Goal: Task Accomplishment & Management: Manage account settings

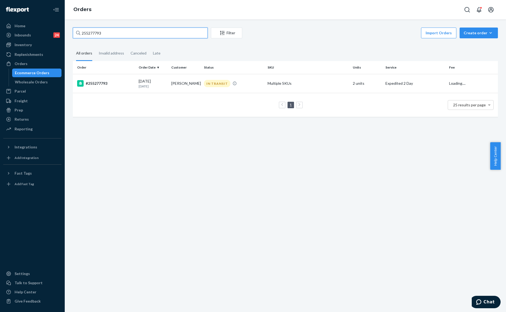
click at [119, 29] on input "255277793" at bounding box center [140, 33] width 135 height 11
type input "#254891884"
click at [237, 86] on div "IN TRANSIT" at bounding box center [234, 83] width 62 height 7
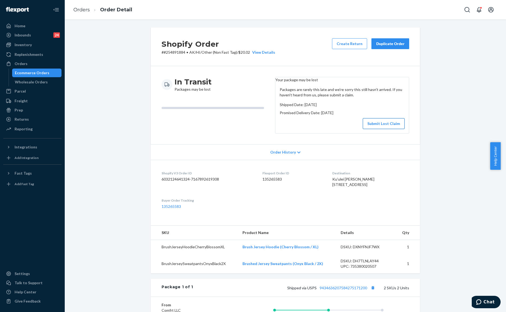
click at [381, 126] on button "Submit Lost Claim" at bounding box center [384, 123] width 42 height 11
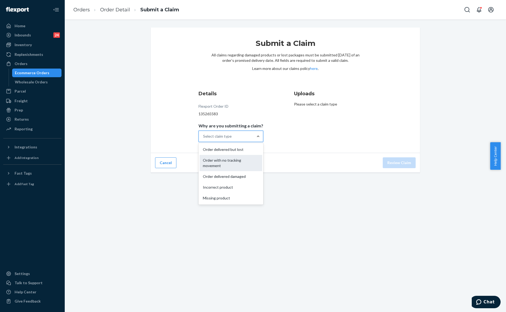
click at [226, 157] on div "Order with no tracking movement" at bounding box center [231, 163] width 63 height 16
click at [204, 139] on input "Why are you submitting a claim? option Order with no tracking movement focused,…" at bounding box center [203, 136] width 1 height 5
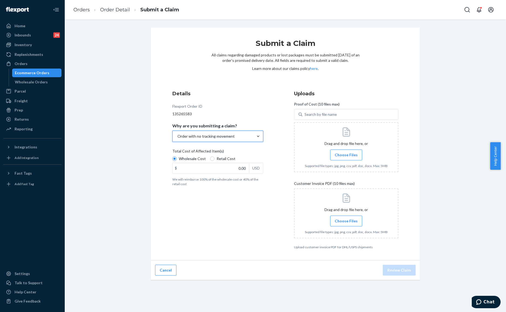
click at [210, 157] on label "Retail Cost" at bounding box center [222, 158] width 25 height 5
click at [210, 157] on input "Retail Cost" at bounding box center [212, 159] width 4 height 4
radio input "true"
click at [255, 158] on div "Wholesale Cost Retail Cost" at bounding box center [217, 159] width 95 height 7
click at [177, 158] on input "Wholesale Cost" at bounding box center [174, 159] width 4 height 4
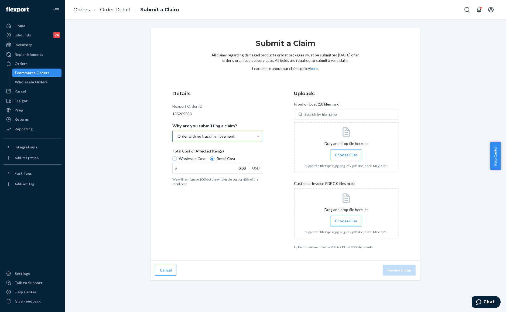
radio input "true"
click at [210, 161] on label "Retail Cost" at bounding box center [222, 158] width 25 height 5
click at [210, 161] on input "Retail Cost" at bounding box center [212, 159] width 4 height 4
radio input "true"
radio input "false"
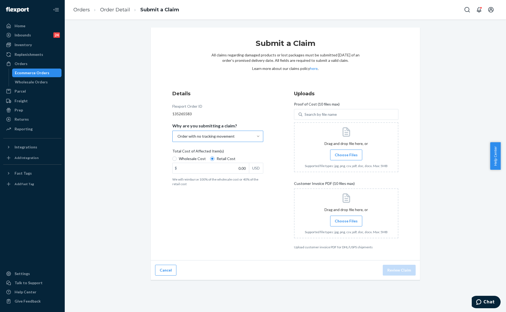
click at [279, 163] on div "Details Flexport Order ID 135265583 Why are you submitting a claim? Order with …" at bounding box center [285, 169] width 226 height 159
click at [340, 157] on span "Choose Files" at bounding box center [346, 154] width 23 height 5
click at [346, 157] on input "Choose Files" at bounding box center [346, 155] width 0 height 6
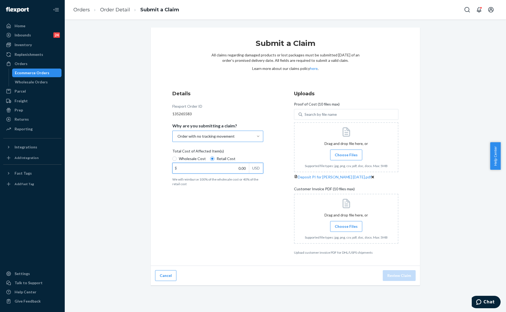
click at [217, 167] on input "0.00" at bounding box center [211, 168] width 76 height 10
type input "50.00"
click at [341, 229] on span "Choose Files" at bounding box center [346, 226] width 23 height 5
click at [346, 229] on input "Choose Files" at bounding box center [346, 226] width 0 height 6
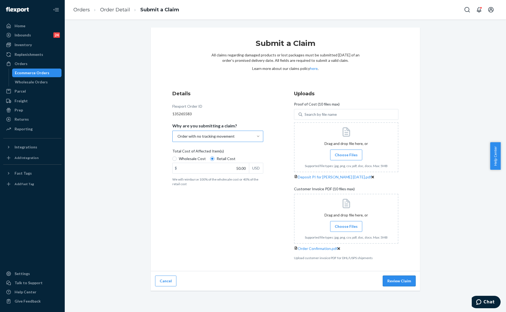
click at [396, 286] on button "Review Claim" at bounding box center [399, 281] width 33 height 11
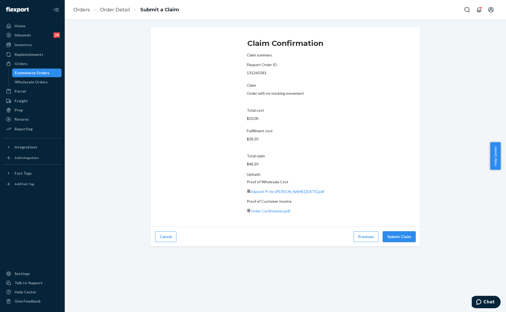
click at [395, 231] on button "Submit Claim" at bounding box center [399, 236] width 33 height 11
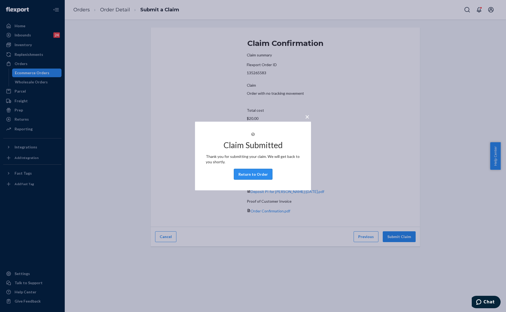
click at [261, 176] on button "Return to Order" at bounding box center [253, 174] width 39 height 11
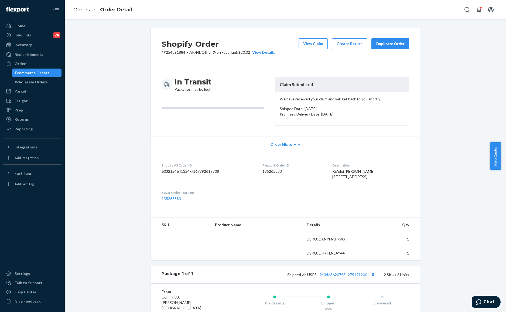
click at [339, 95] on div "We have received your claim and will get back to you shortly. Shipped Date: [DA…" at bounding box center [343, 108] width 134 height 33
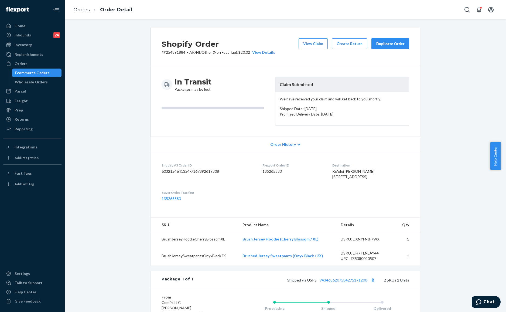
click at [391, 41] on div "Duplicate Order" at bounding box center [390, 43] width 29 height 5
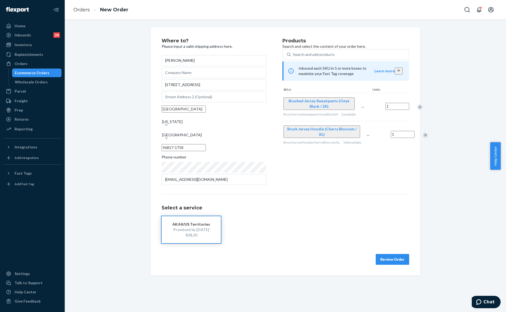
drag, startPoint x: 389, startPoint y: 259, endPoint x: 386, endPoint y: 259, distance: 2.8
click at [389, 259] on button "Review Order" at bounding box center [392, 259] width 33 height 11
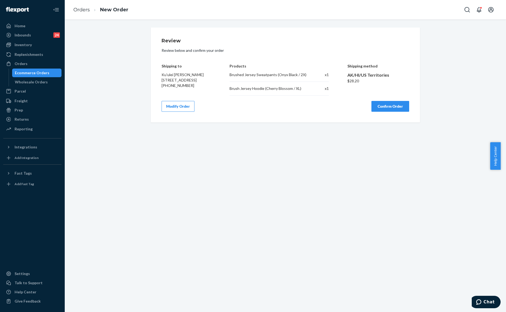
click at [376, 105] on button "Confirm Order" at bounding box center [391, 106] width 38 height 11
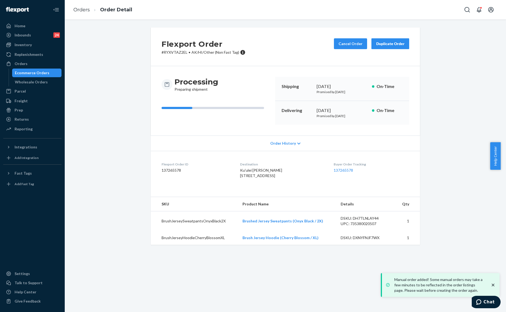
click at [178, 49] on h2 "Flexport Order" at bounding box center [204, 43] width 84 height 11
click at [174, 51] on p "# RYXVTAZ2EL • AK/HI/Other (Non Fast Tag)" at bounding box center [204, 52] width 84 height 5
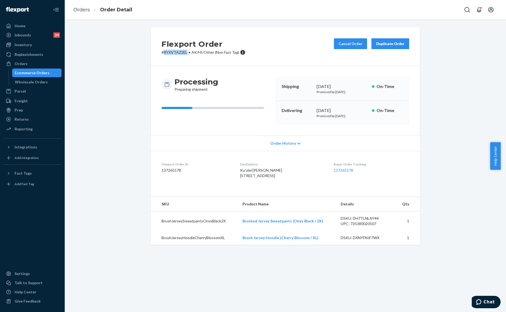
click at [174, 51] on p "# RYXVTAZ2EL • AK/HI/Other (Non Fast Tag)" at bounding box center [204, 52] width 84 height 5
copy div "# RYXVTAZ2EL • AK/HI/Other (Non Fast Tag) Cancel Order Duplicate Order"
click at [184, 58] on div "Flexport Order # RYXVTAZ2EL • AK/HI/Other (Non Fast Tag) Cancel Order Duplicate…" at bounding box center [285, 47] width 269 height 39
click at [178, 51] on p "# RYXVTAZ2EL • AK/HI/Other (Non Fast Tag)" at bounding box center [204, 52] width 84 height 5
drag, startPoint x: 184, startPoint y: 51, endPoint x: 141, endPoint y: 52, distance: 42.4
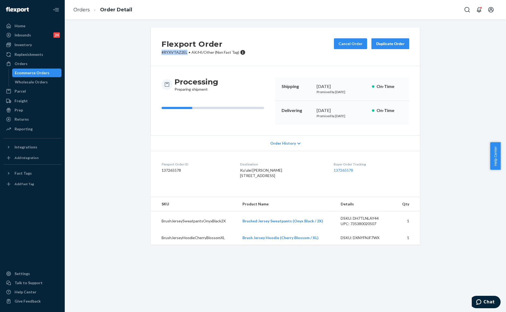
click at [151, 52] on div "Flexport Order # RYXVTAZ2EL • AK/HI/Other (Non Fast Tag) Cancel Order Duplicate…" at bounding box center [285, 47] width 269 height 39
copy p "# RYXVTAZ2EL"
click at [151, 125] on div "Processing Preparing shipment Shipping [DATE] Promised by [DATE] On-Time Delive…" at bounding box center [285, 100] width 269 height 69
drag, startPoint x: 71, startPoint y: 67, endPoint x: 79, endPoint y: 64, distance: 8.3
click at [71, 67] on div "Flexport Order # RYXVTAZ2EL • AK/HI/Other (Non Fast Tag) Cancel Order Duplicate…" at bounding box center [285, 140] width 433 height 224
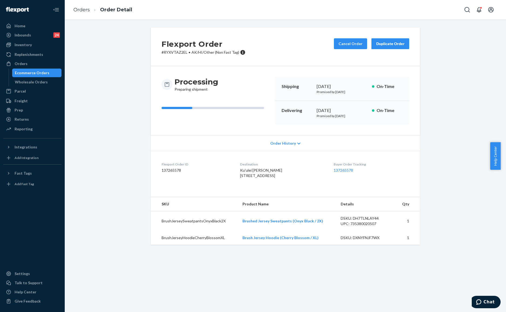
click at [93, 19] on div "Orders Order Detail" at bounding box center [286, 9] width 442 height 19
click at [76, 9] on link "Orders" at bounding box center [81, 10] width 16 height 6
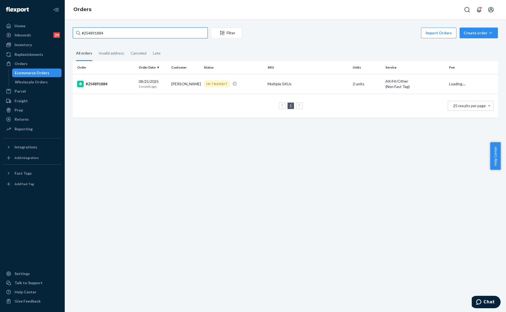
click at [121, 36] on input "#254891884" at bounding box center [140, 33] width 135 height 11
paste input "034461"
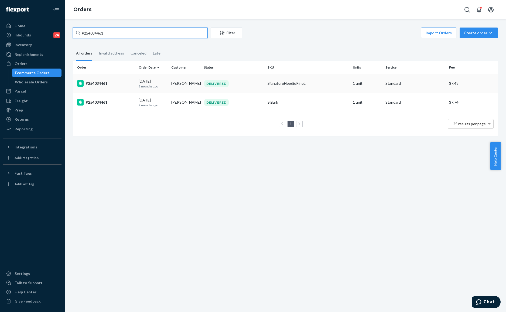
type input "#254034461"
click at [267, 89] on td "SignatureHoodiePineL" at bounding box center [308, 83] width 85 height 19
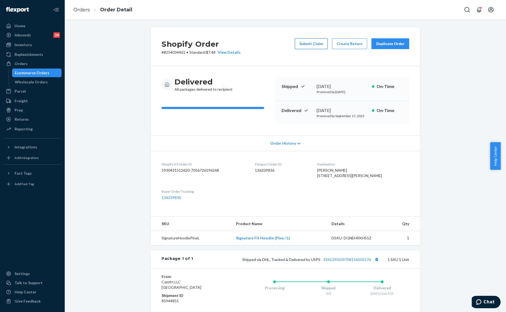
click at [308, 42] on button "Submit Claim" at bounding box center [311, 43] width 33 height 11
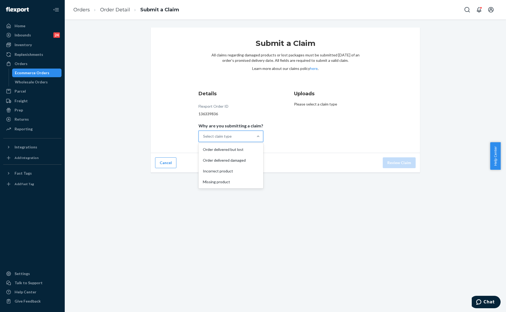
click at [258, 131] on div "Select claim type" at bounding box center [231, 136] width 65 height 11
click at [204, 134] on input "Why are you submitting a claim? option Order delivered but lost focused, 1 of 4…" at bounding box center [203, 136] width 1 height 5
click at [244, 153] on div "Order delivered but lost" at bounding box center [231, 149] width 63 height 11
click at [204, 139] on input "Why are you submitting a claim? option Order delivered but lost focused, 1 of 4…" at bounding box center [203, 136] width 1 height 5
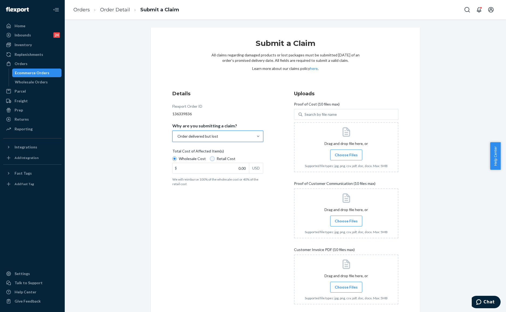
click at [211, 158] on input "Retail Cost" at bounding box center [212, 159] width 4 height 4
radio input "true"
radio input "false"
click at [349, 156] on span "Choose Files" at bounding box center [346, 154] width 23 height 5
click at [347, 156] on input "Choose Files" at bounding box center [346, 155] width 0 height 6
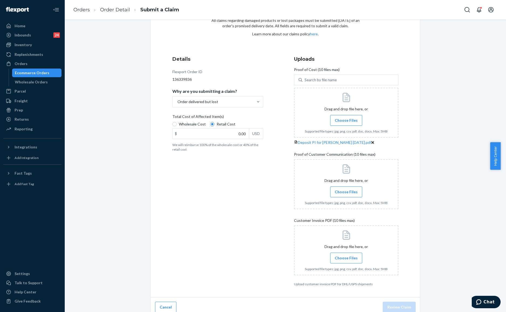
scroll to position [56, 0]
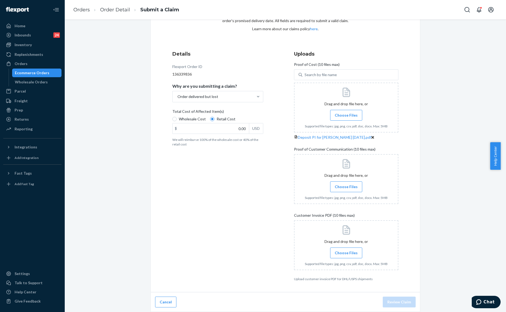
click at [347, 257] on label "Choose Files" at bounding box center [346, 252] width 32 height 11
click at [347, 256] on input "Choose Files" at bounding box center [346, 253] width 0 height 6
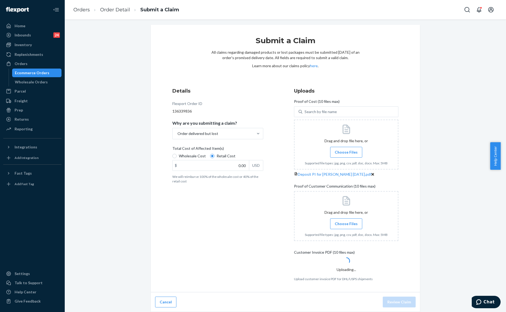
click at [239, 185] on div "Details Flexport Order ID 136339836 Why are you submitting a claim? Order deliv…" at bounding box center [224, 184] width 104 height 200
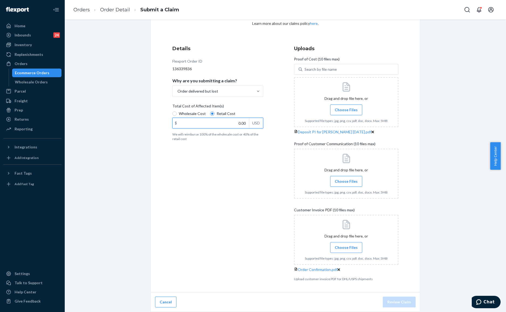
click at [232, 118] on input "0.00" at bounding box center [211, 123] width 76 height 10
type input "47.00"
click at [342, 184] on span "Choose Files" at bounding box center [346, 181] width 23 height 5
click at [346, 184] on input "Choose Files" at bounding box center [346, 181] width 0 height 6
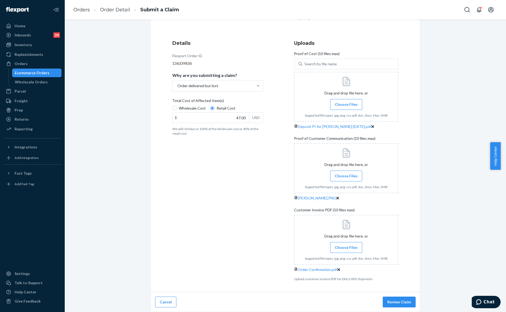
scroll to position [98, 0]
click at [389, 305] on button "Review Claim" at bounding box center [399, 302] width 33 height 11
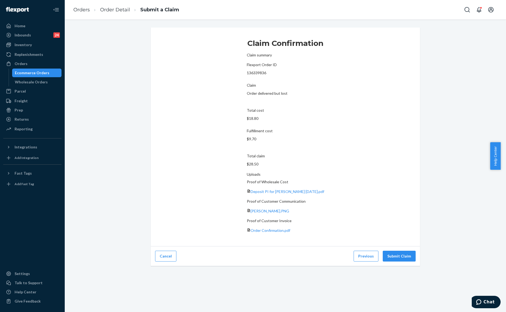
click at [389, 246] on div "Cancel Previous Submit Claim" at bounding box center [285, 256] width 269 height 20
click at [396, 251] on button "Submit Claim" at bounding box center [399, 256] width 33 height 11
click at [405, 196] on div "Claim Confirmation Claim summary Flexport Order ID 136339836 Claim Order delive…" at bounding box center [285, 137] width 269 height 219
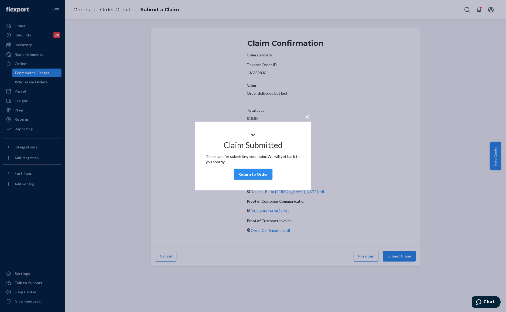
click at [253, 175] on button "Return to Order" at bounding box center [253, 174] width 39 height 11
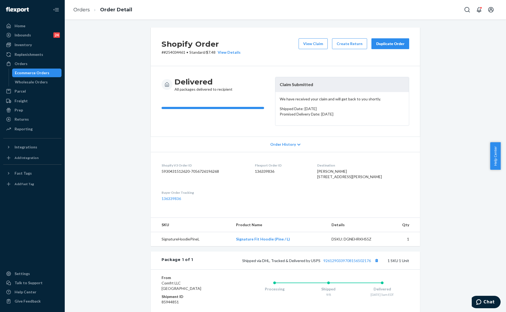
click at [387, 43] on div "Duplicate Order" at bounding box center [390, 43] width 29 height 5
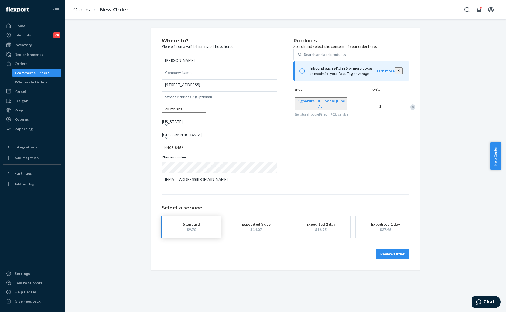
click at [381, 199] on div "Select a service Standard $9.70 Expedited 3 day $14.07 Expedited 2 day $16.95 E…" at bounding box center [286, 215] width 248 height 43
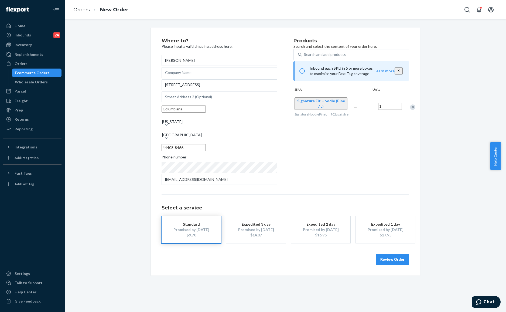
click at [410, 110] on div "Remove Item" at bounding box center [412, 106] width 5 height 5
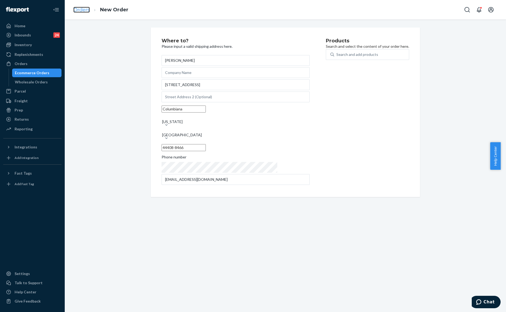
click at [84, 10] on link "Orders" at bounding box center [81, 10] width 16 height 6
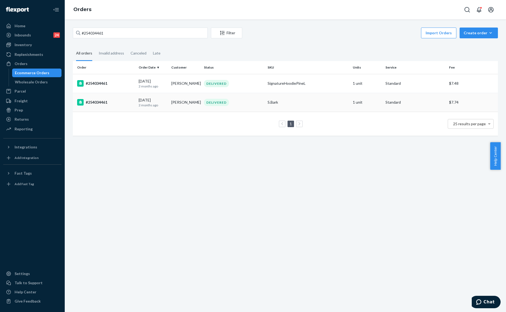
click at [307, 101] on div "S.Bark" at bounding box center [308, 102] width 81 height 5
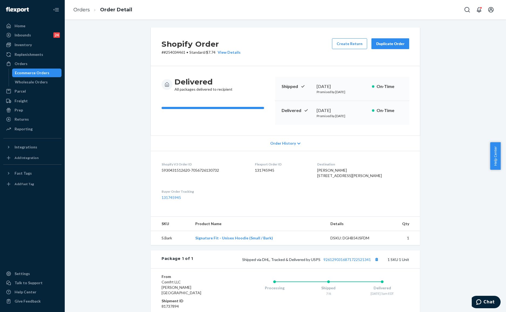
click at [297, 67] on div "Delivered All packages delivered to recipient Shipped [DATE] Promised by [DATE]…" at bounding box center [285, 100] width 269 height 69
click at [390, 43] on div "Duplicate Order" at bounding box center [390, 43] width 29 height 5
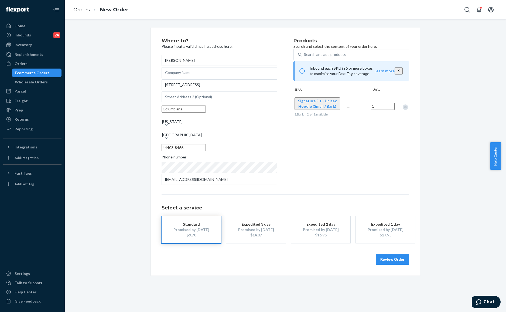
click at [357, 182] on div "Products Search and select the content of your order here. Search and add produ…" at bounding box center [352, 112] width 116 height 148
click at [398, 257] on button "Review Order" at bounding box center [392, 259] width 33 height 11
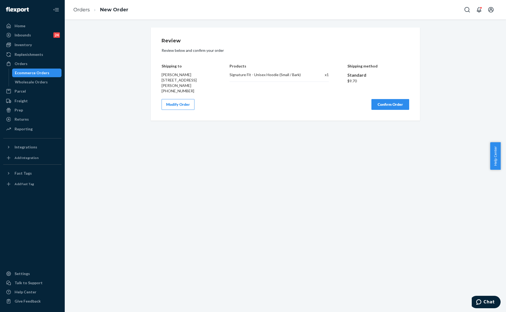
click at [393, 104] on button "Confirm Order" at bounding box center [391, 104] width 38 height 11
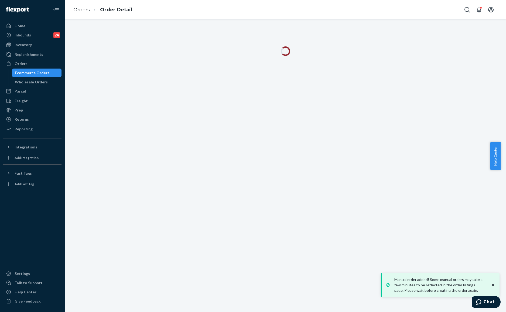
click at [493, 287] on icon "close toast" at bounding box center [493, 284] width 5 height 5
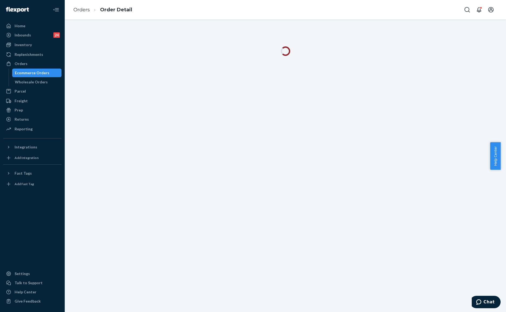
click at [447, 245] on div at bounding box center [286, 165] width 442 height 293
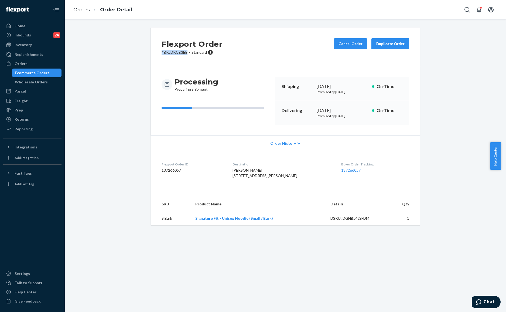
drag, startPoint x: 185, startPoint y: 51, endPoint x: 158, endPoint y: 52, distance: 26.5
click at [158, 52] on div "Flexport Order # BKJDKCB3EE • Standard Cancel Order Duplicate Order" at bounding box center [285, 47] width 269 height 39
copy p "# BKJDKCB3EE"
click at [283, 71] on div "Processing Preparing shipment Shipping [DATE] Promised by [DATE] On-Time Delive…" at bounding box center [285, 100] width 269 height 69
click at [98, 28] on div "Flexport Order # BKJDKCB3EE • Standard Cancel Order Duplicate Order Processing …" at bounding box center [285, 130] width 433 height 204
